Goal: Transaction & Acquisition: Purchase product/service

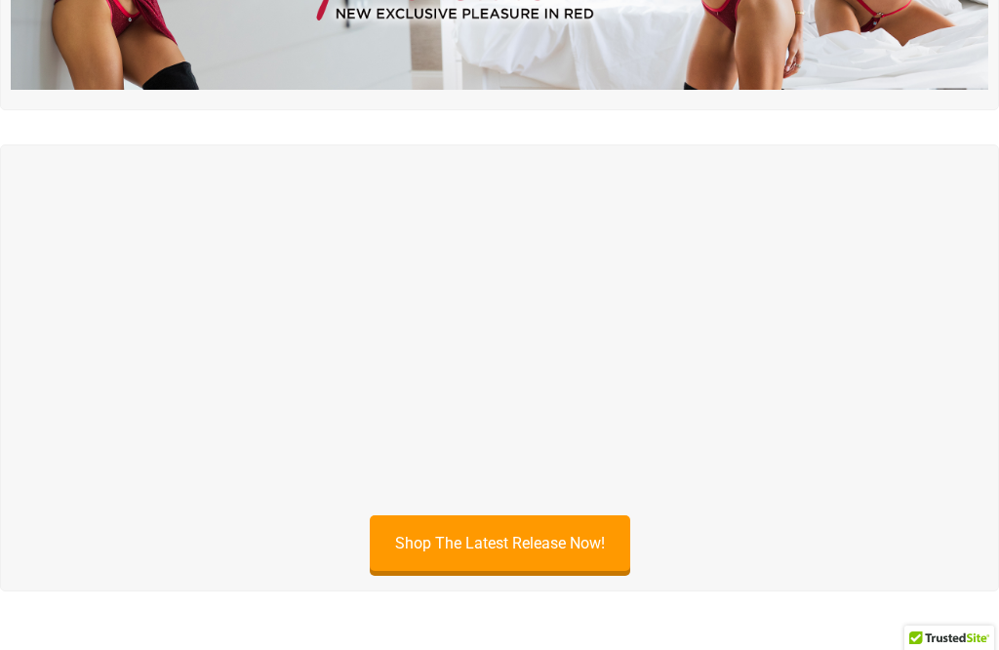
scroll to position [1129, 0]
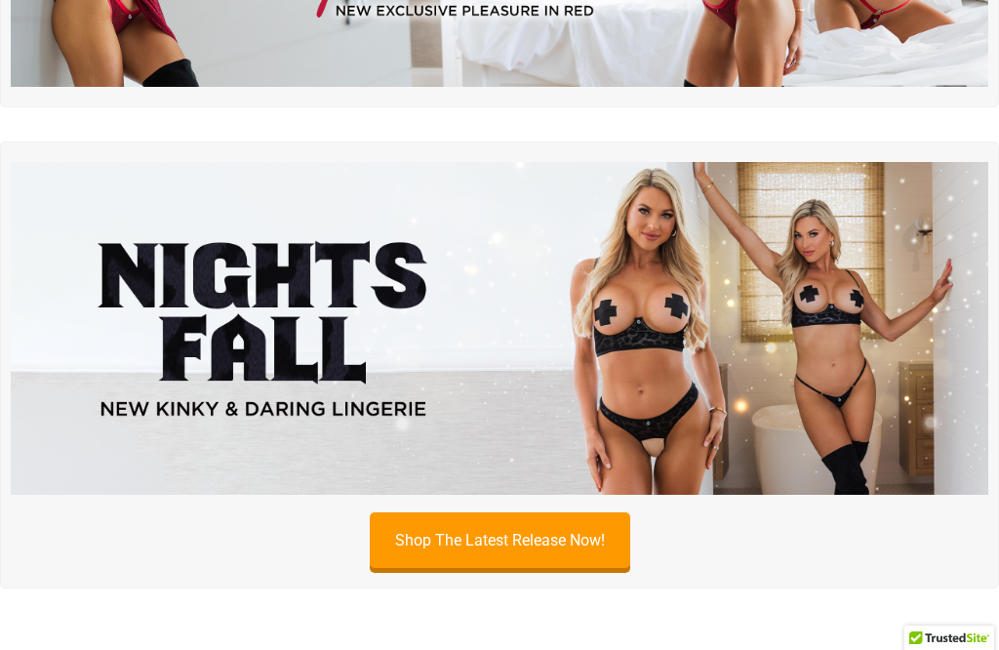
click at [715, 289] on img at bounding box center [500, 328] width 978 height 333
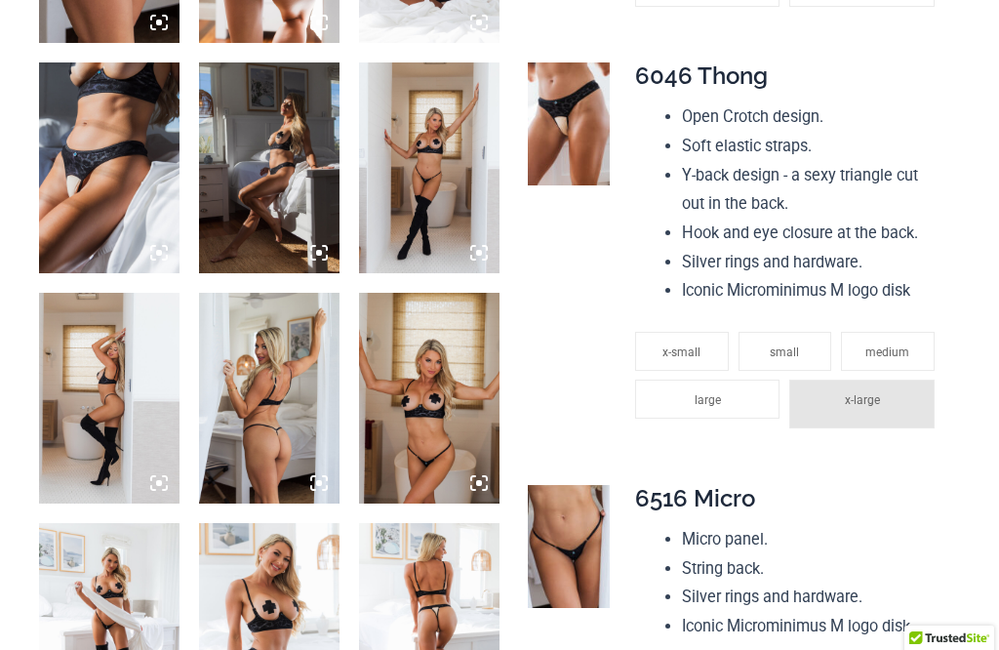
scroll to position [2034, 0]
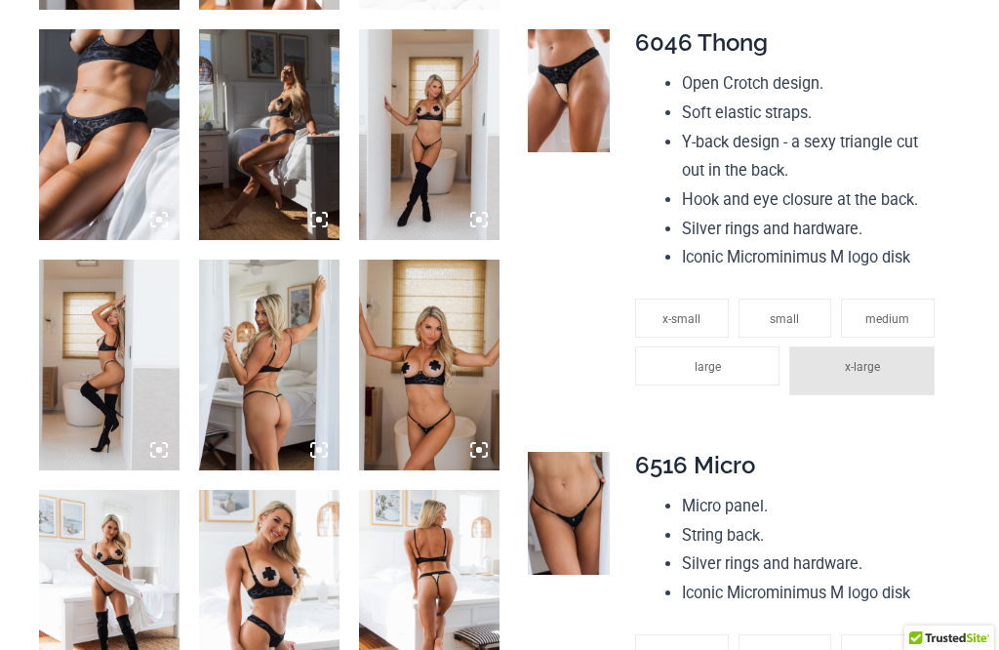
click at [257, 490] on img at bounding box center [269, 595] width 141 height 211
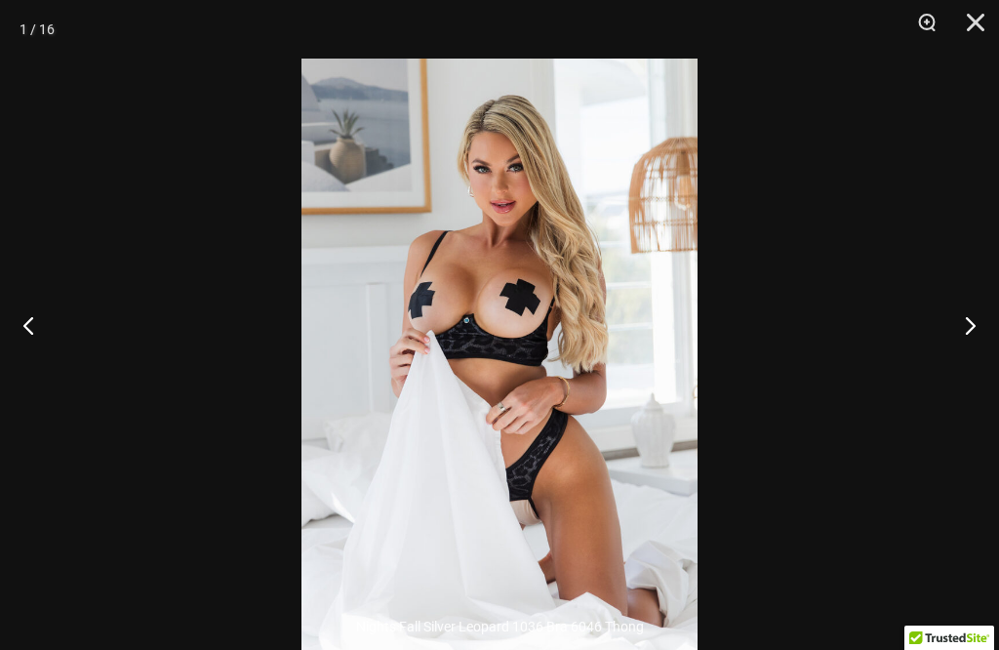
click at [874, 273] on div at bounding box center [499, 325] width 999 height 650
click at [914, 279] on div at bounding box center [499, 325] width 999 height 650
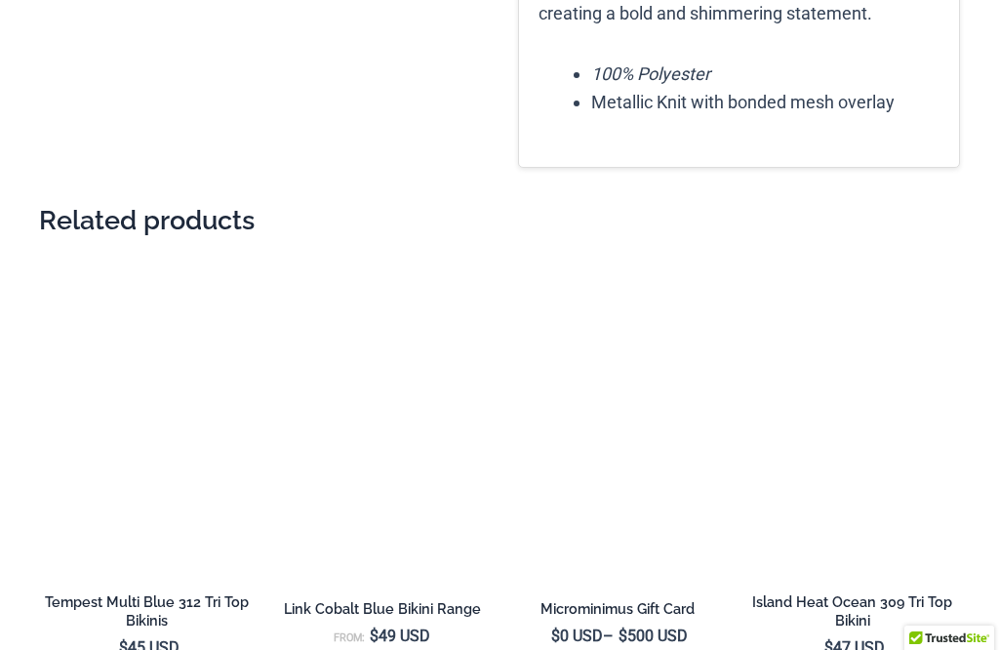
scroll to position [3738, 0]
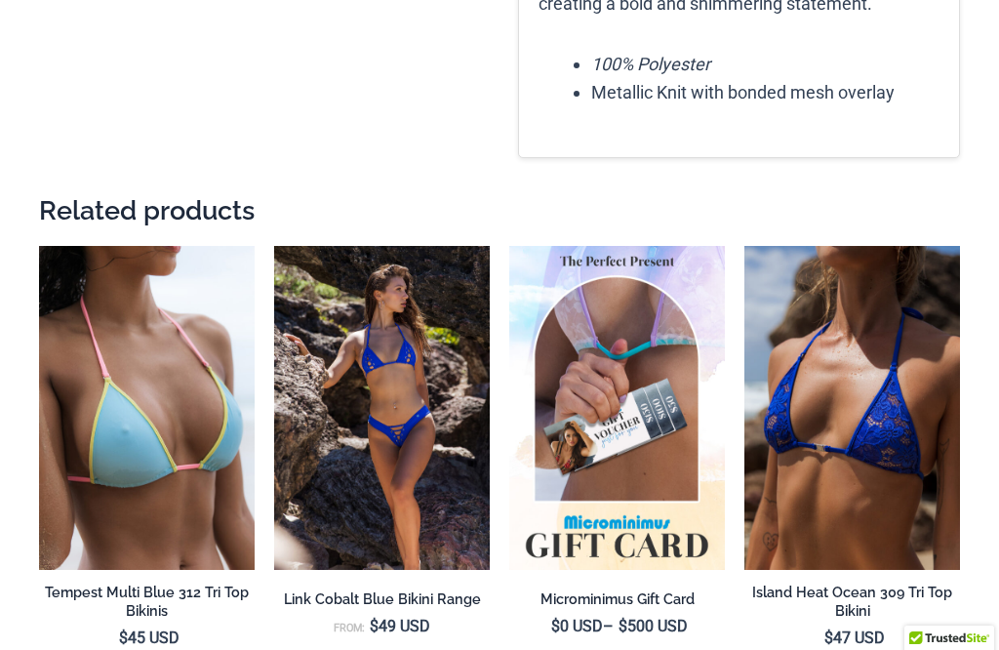
click at [274, 246] on img at bounding box center [274, 246] width 0 height 0
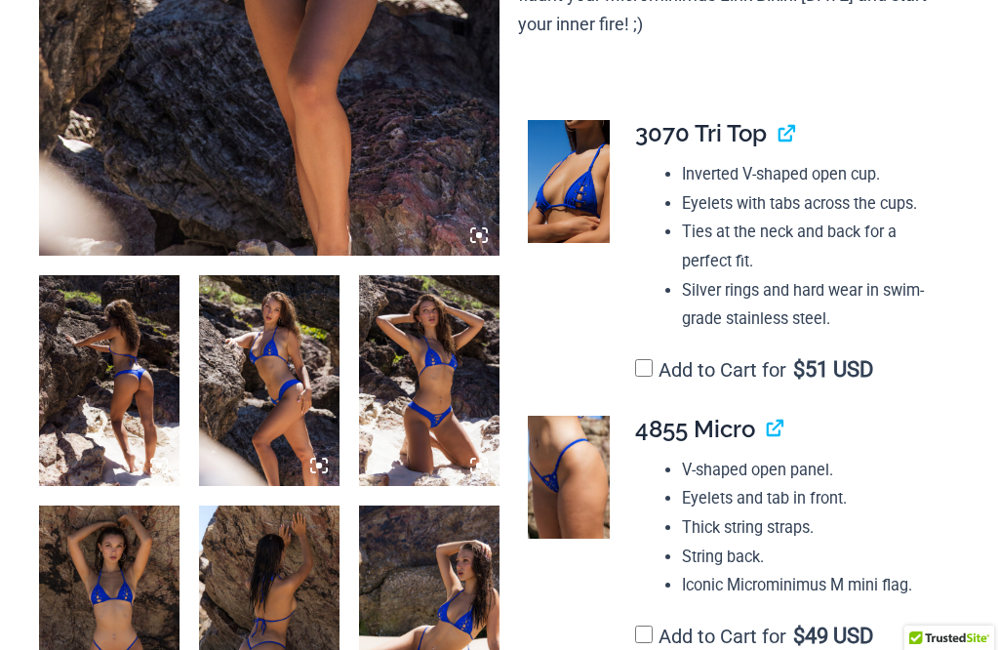
scroll to position [1319, 0]
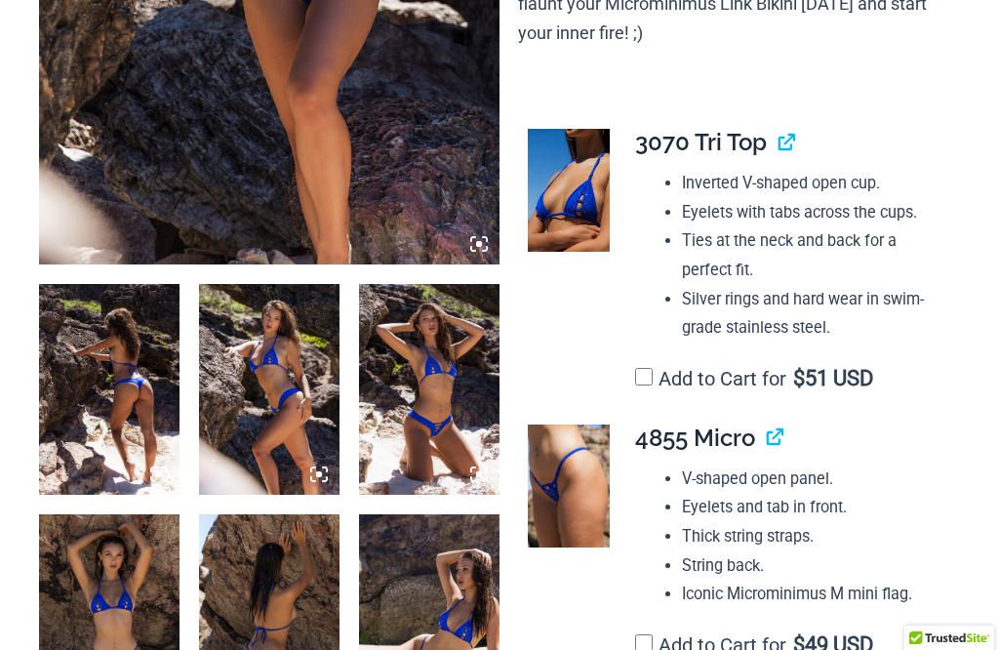
click at [363, 334] on img at bounding box center [429, 389] width 141 height 211
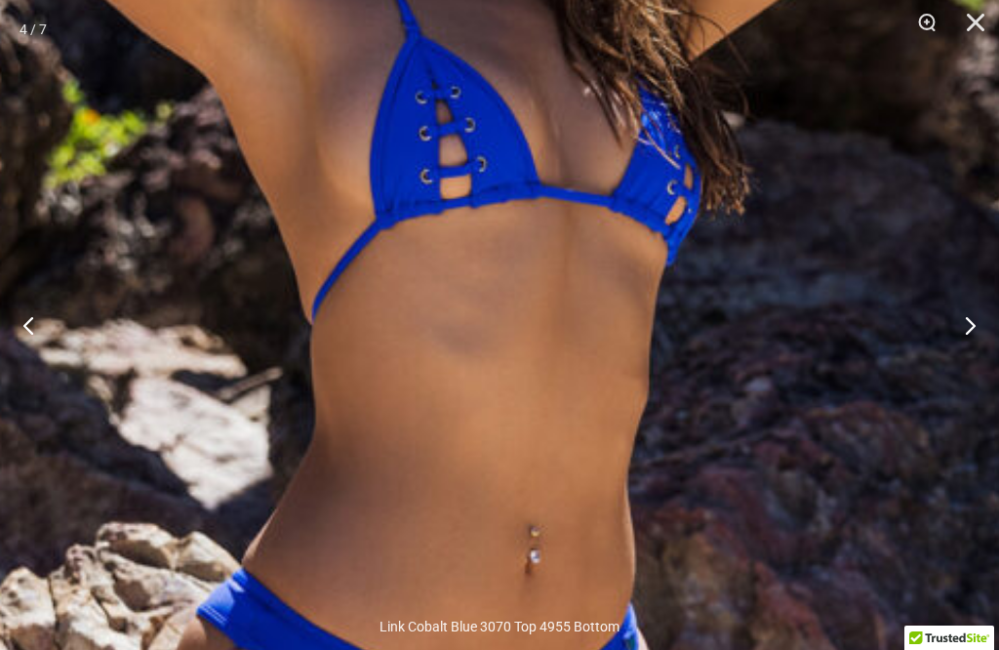
click at [313, 338] on img at bounding box center [414, 363] width 1422 height 2131
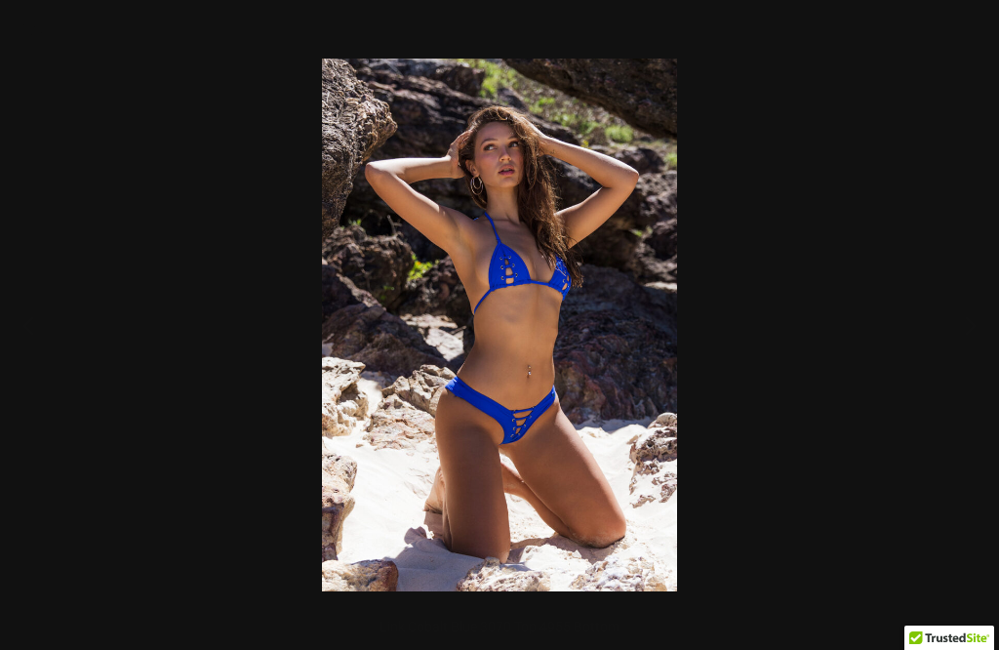
click at [264, 311] on div at bounding box center [499, 325] width 999 height 650
click at [188, 284] on div at bounding box center [499, 325] width 999 height 650
click at [87, 277] on div at bounding box center [499, 325] width 999 height 650
click at [42, 324] on button "Previous" at bounding box center [36, 325] width 73 height 98
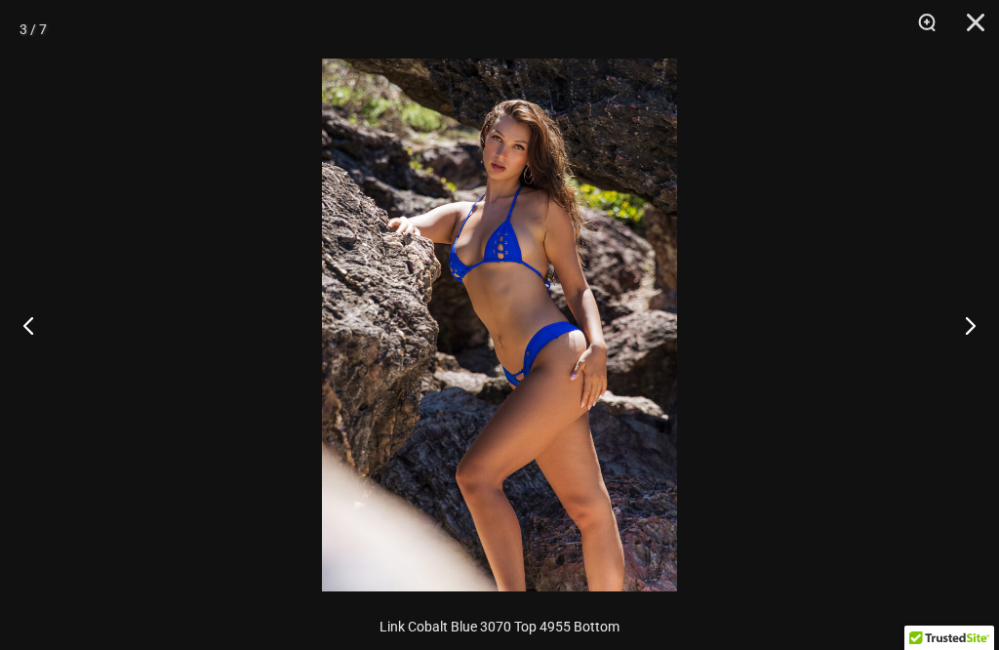
click at [71, 314] on button "Previous" at bounding box center [36, 325] width 73 height 98
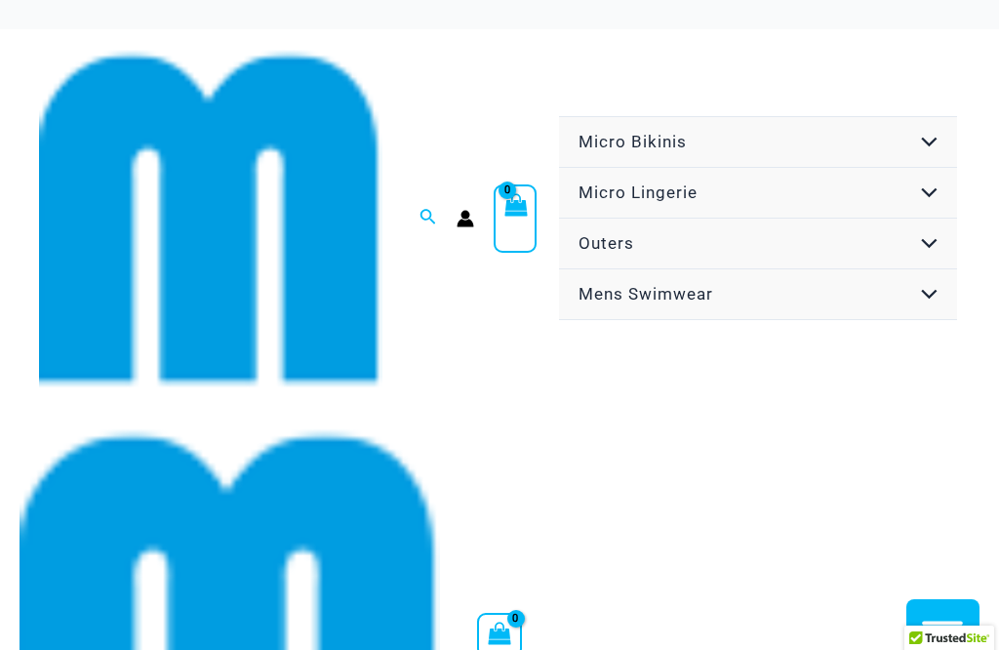
click at [246, 317] on img at bounding box center [210, 218] width 343 height 343
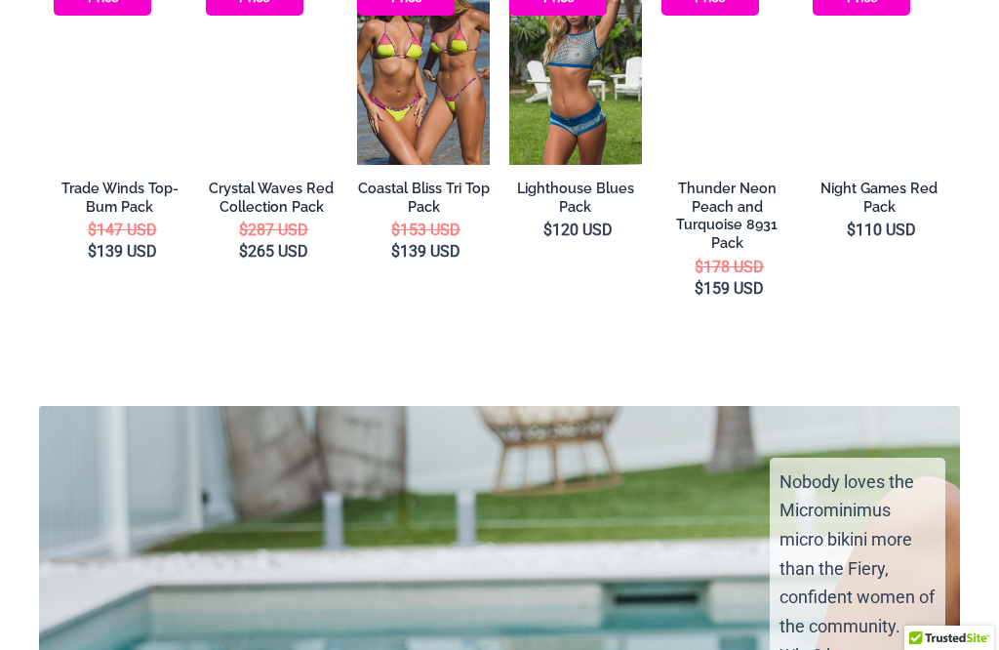
scroll to position [3787, 0]
